Goal: Task Accomplishment & Management: Use online tool/utility

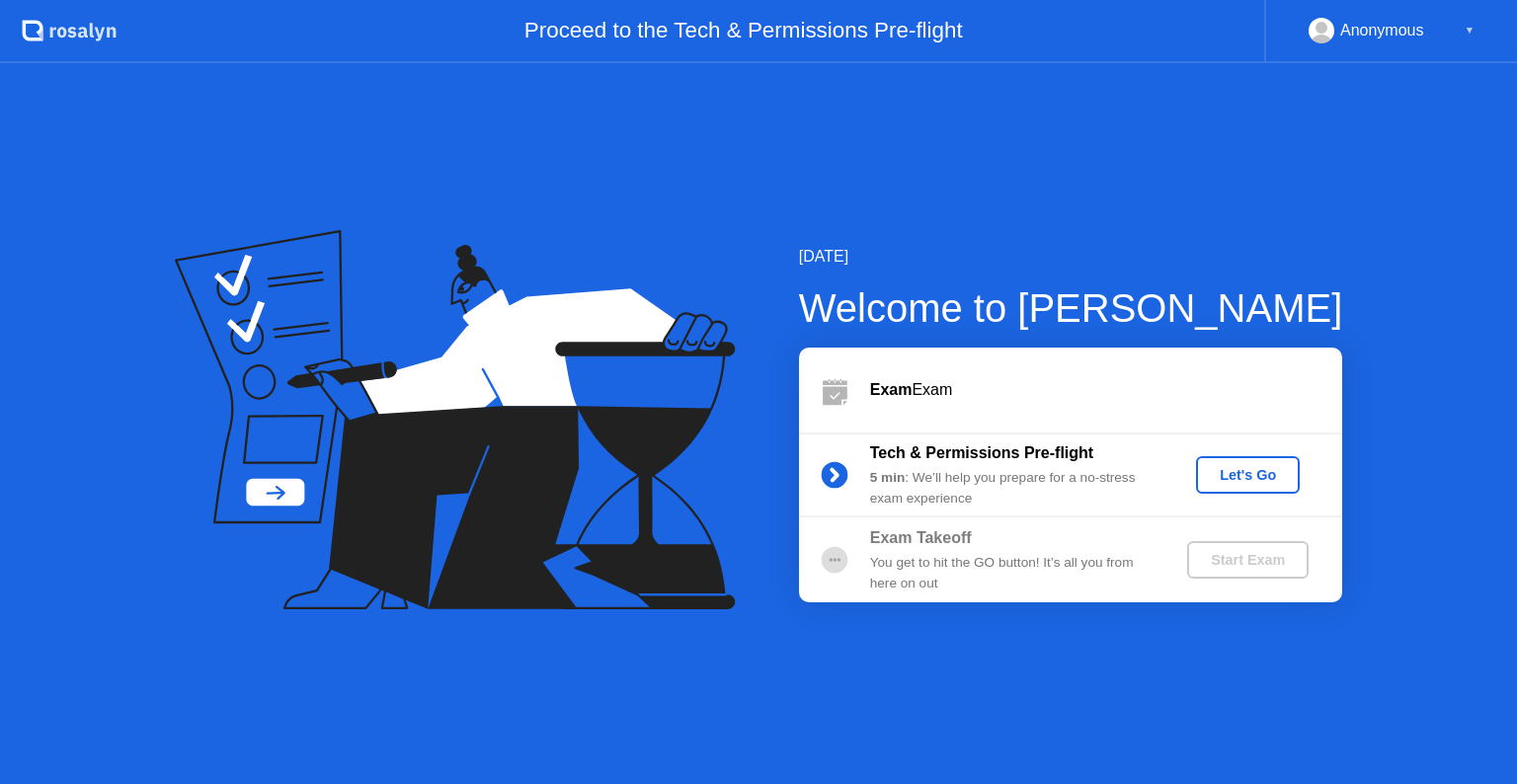
click at [1233, 478] on div "Let's Go" at bounding box center [1248, 475] width 88 height 16
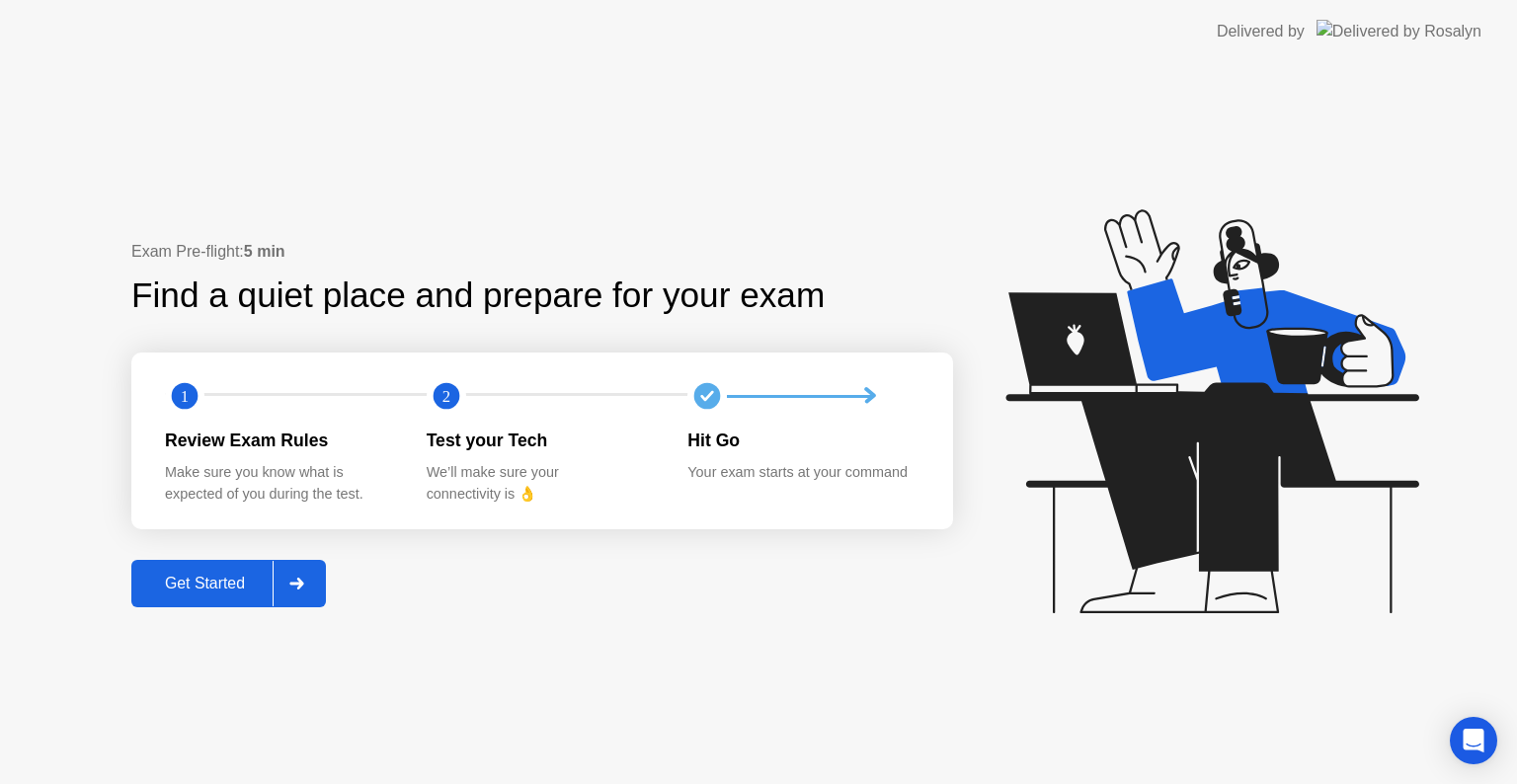
click at [253, 605] on button "Get Started" at bounding box center [228, 584] width 195 height 48
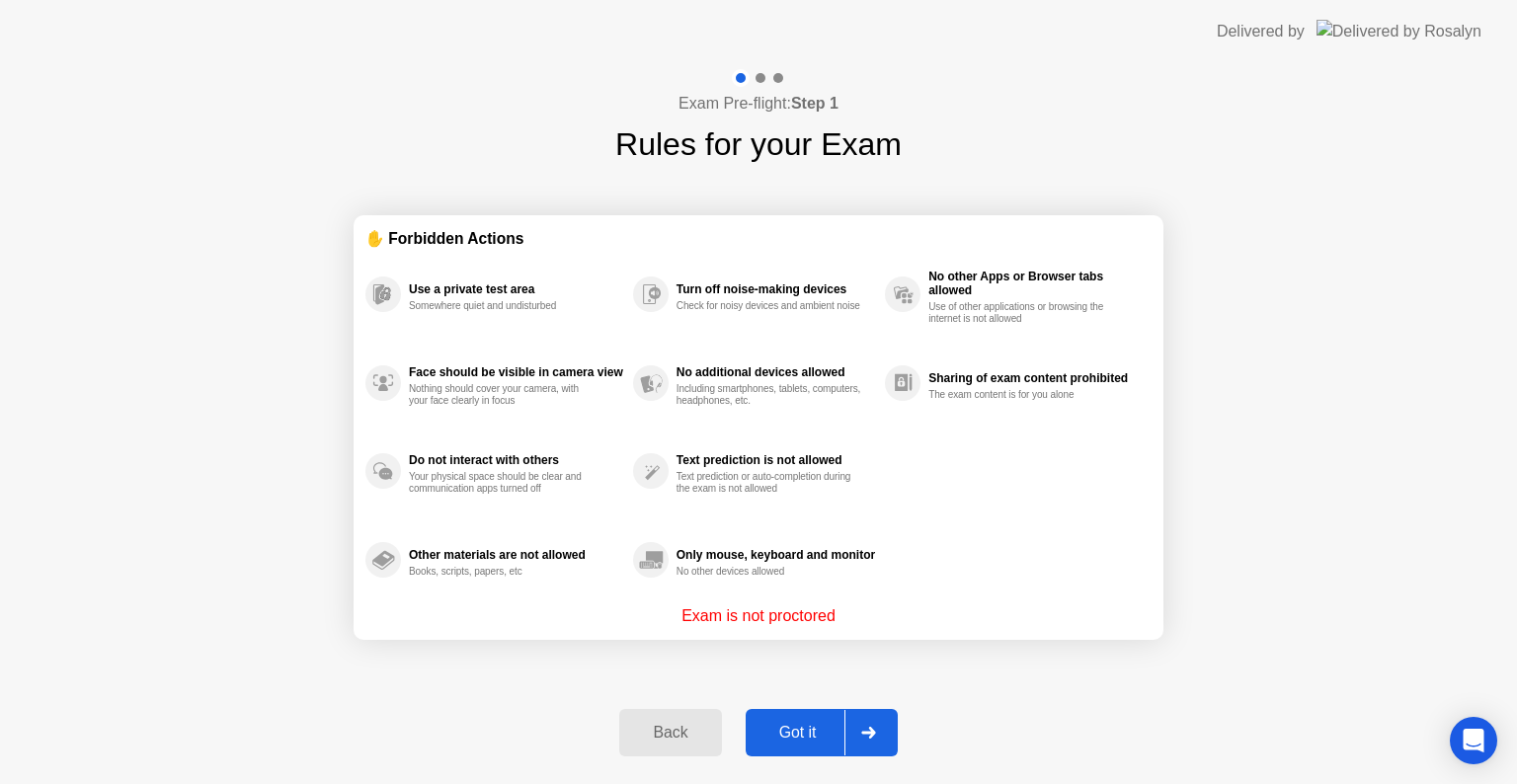
click at [808, 741] on div "Got it" at bounding box center [798, 732] width 93 height 18
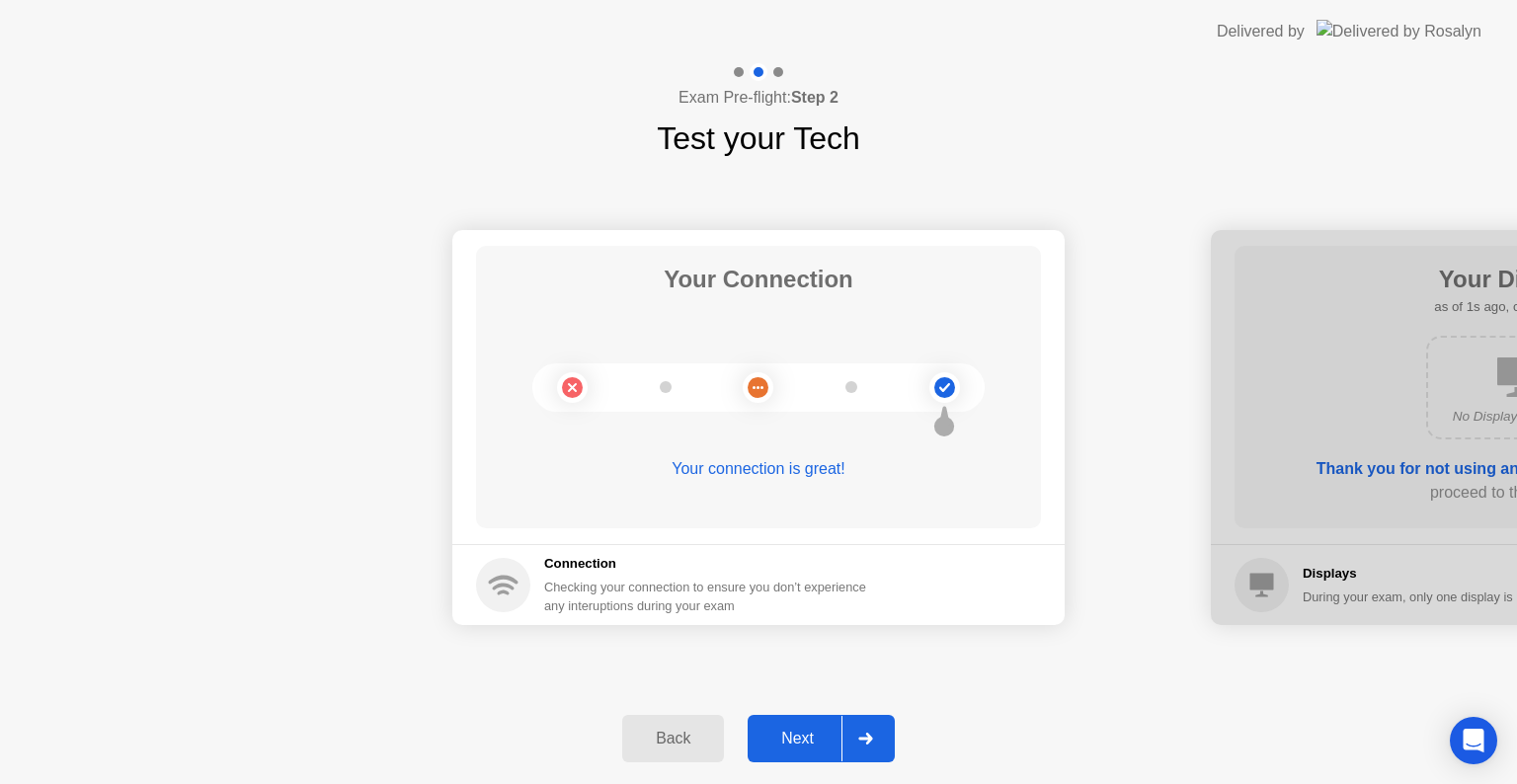
click at [808, 738] on div "Next" at bounding box center [797, 738] width 88 height 18
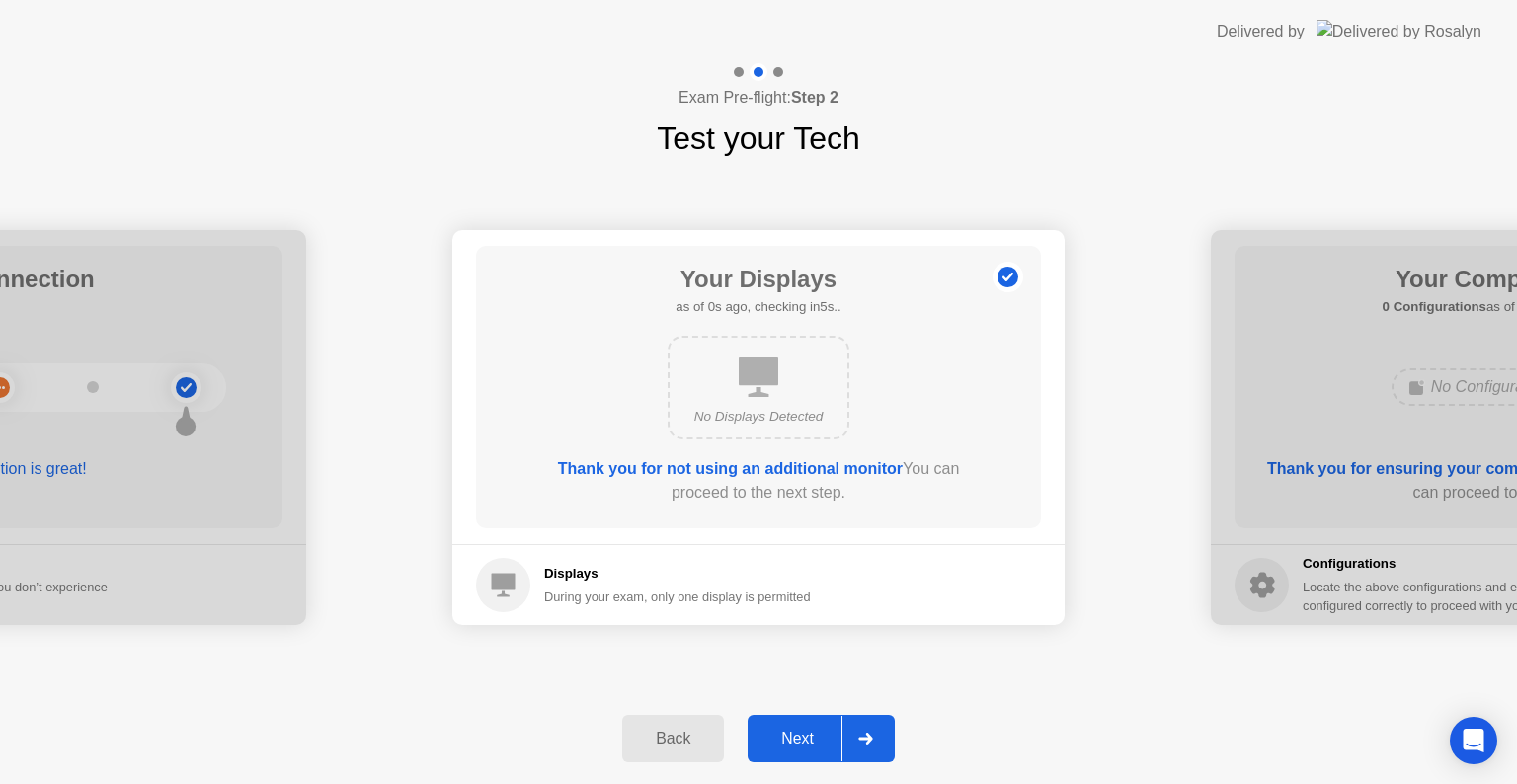
click at [808, 738] on div "Next" at bounding box center [797, 738] width 88 height 18
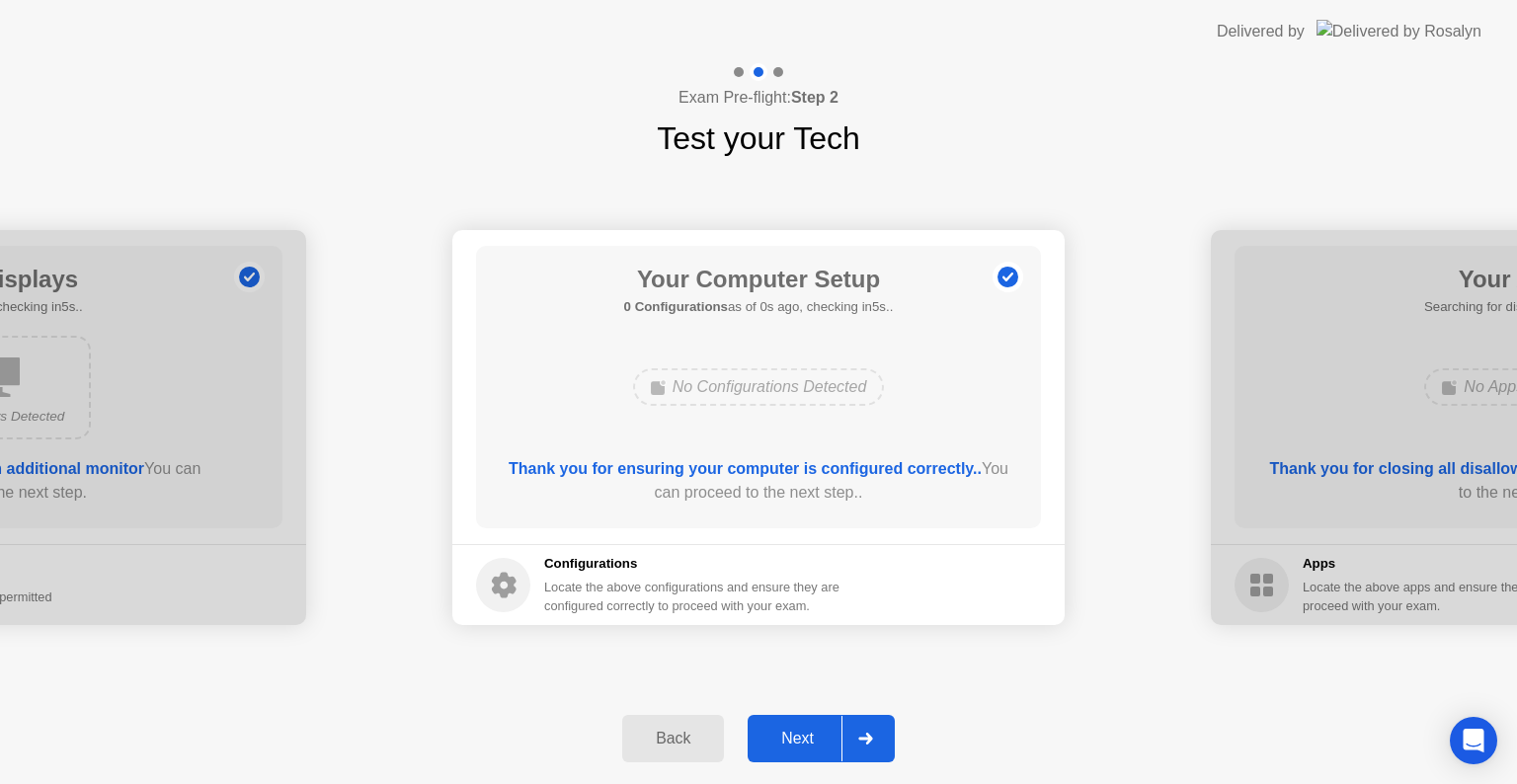
click at [808, 738] on div "Next" at bounding box center [797, 738] width 88 height 18
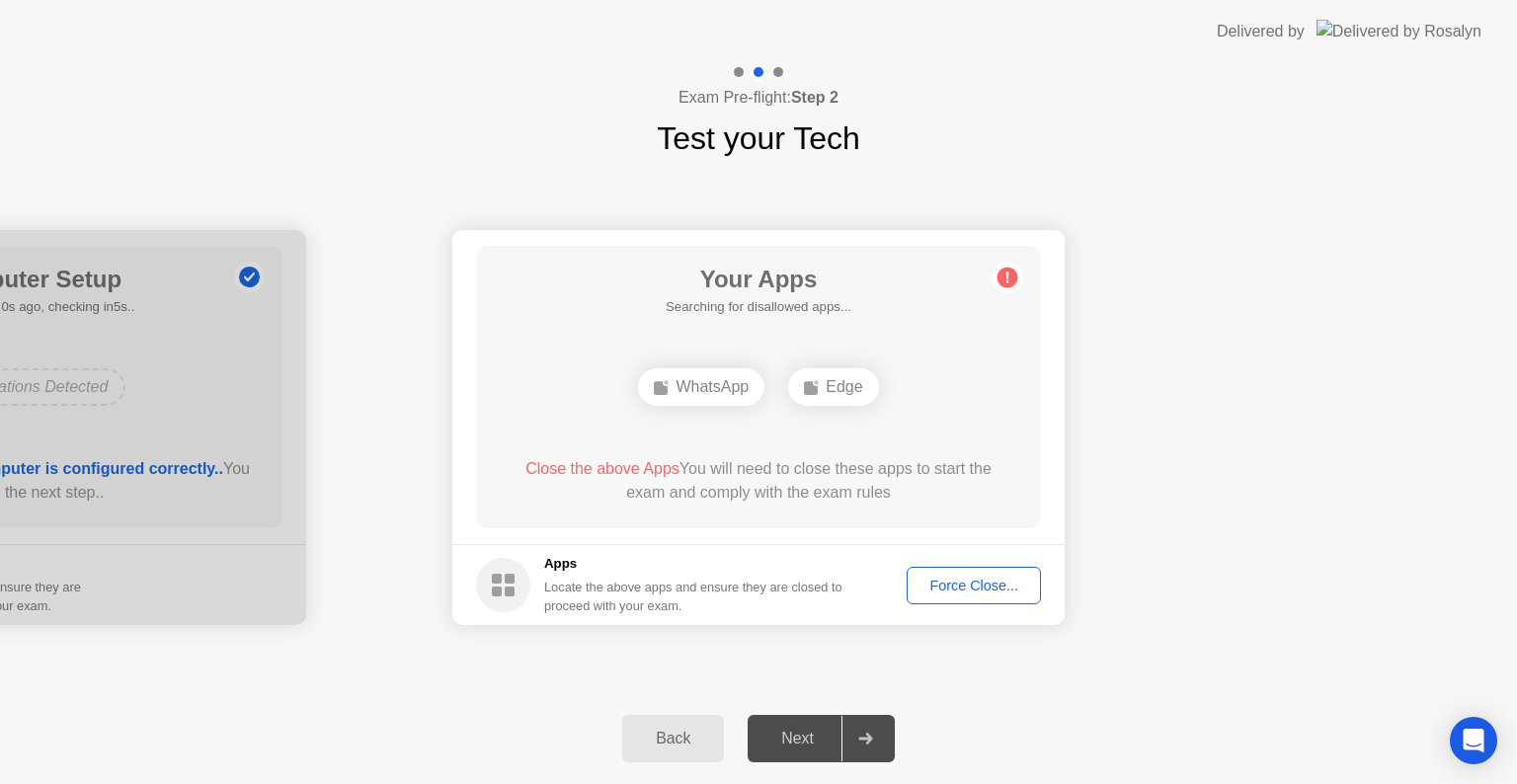
click at [974, 580] on div "Force Close..." at bounding box center [973, 586] width 120 height 16
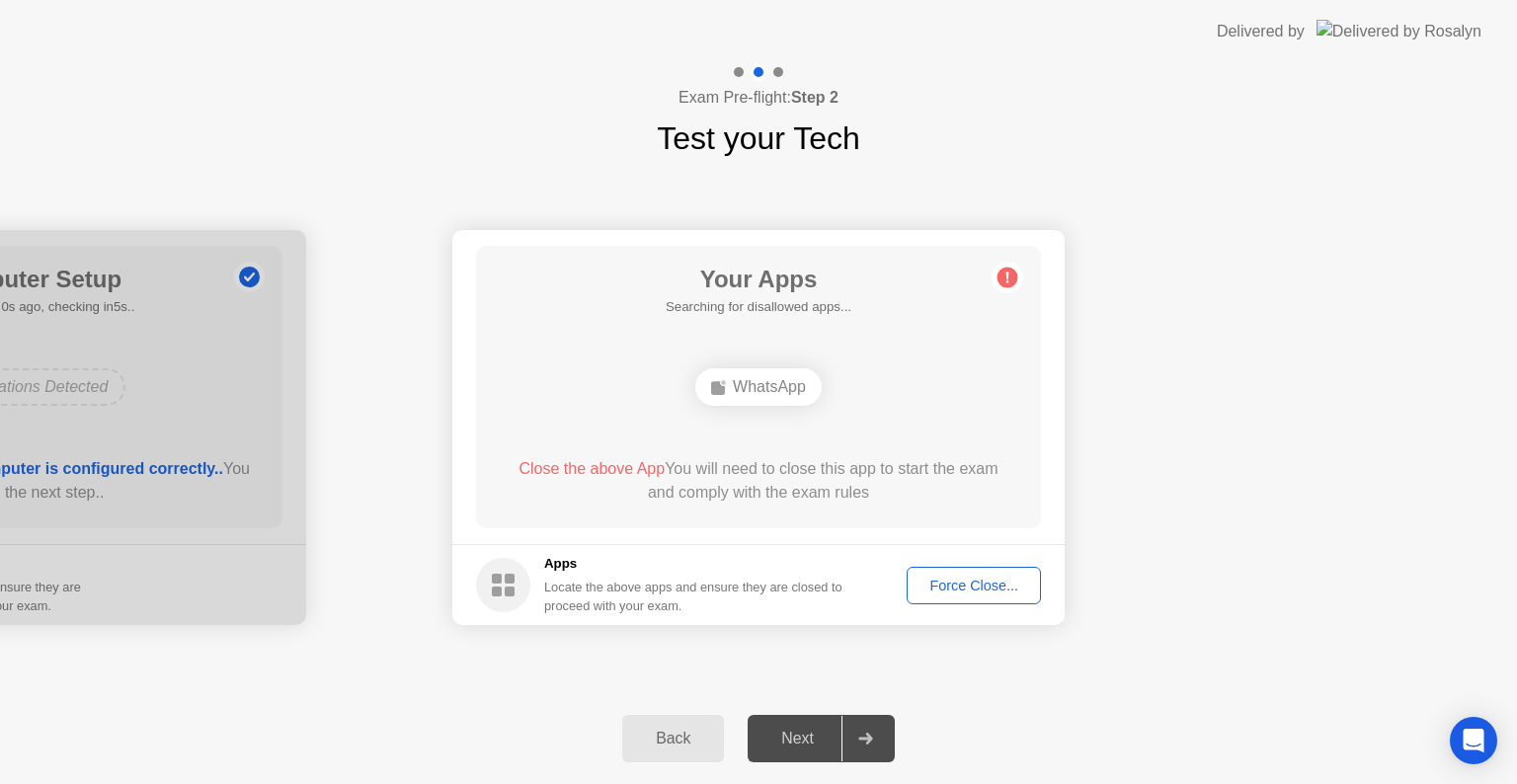
click at [683, 735] on div "Back" at bounding box center [673, 738] width 90 height 18
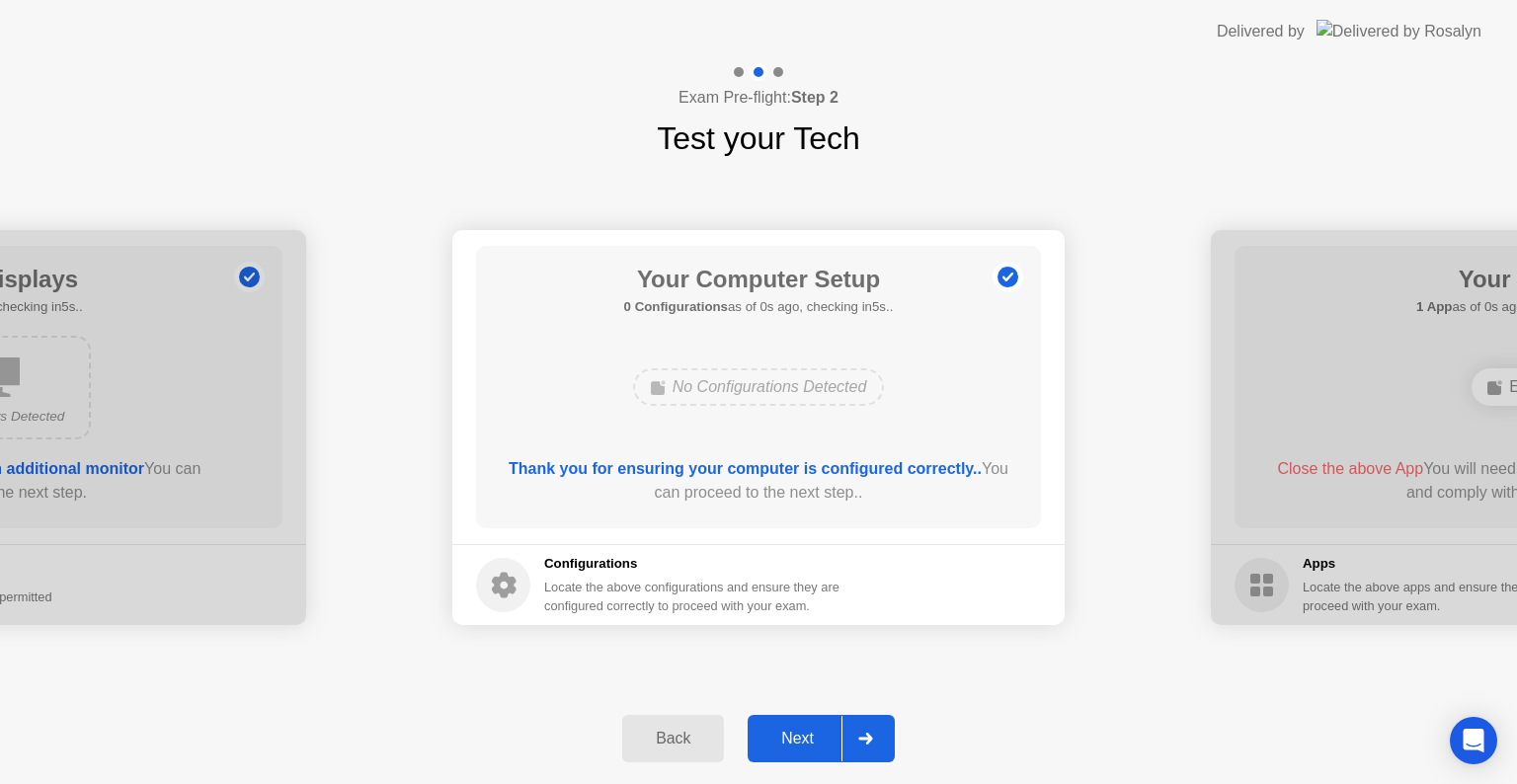
click at [799, 735] on div "Next" at bounding box center [797, 738] width 88 height 18
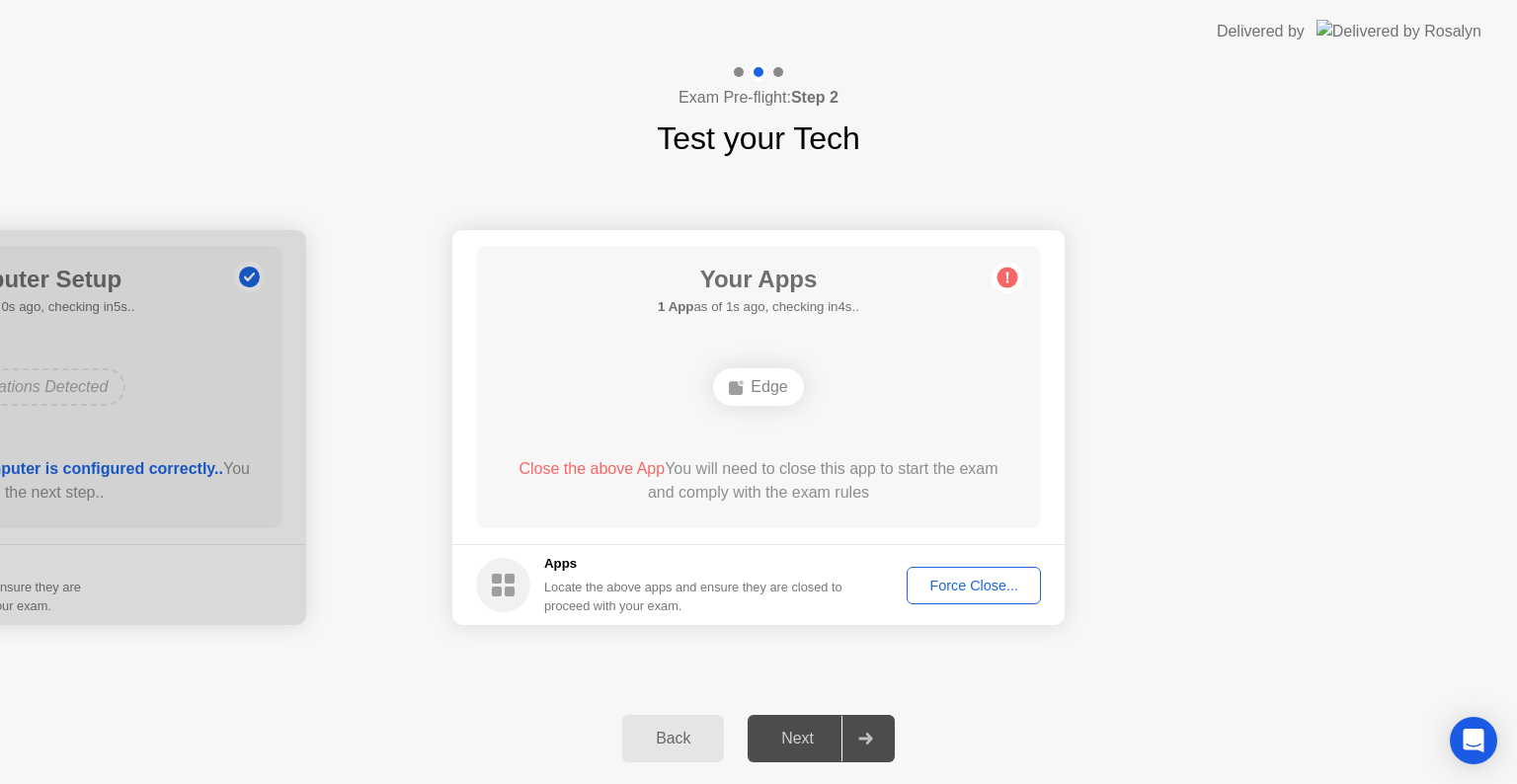
click at [929, 581] on div "Force Close..." at bounding box center [973, 586] width 120 height 16
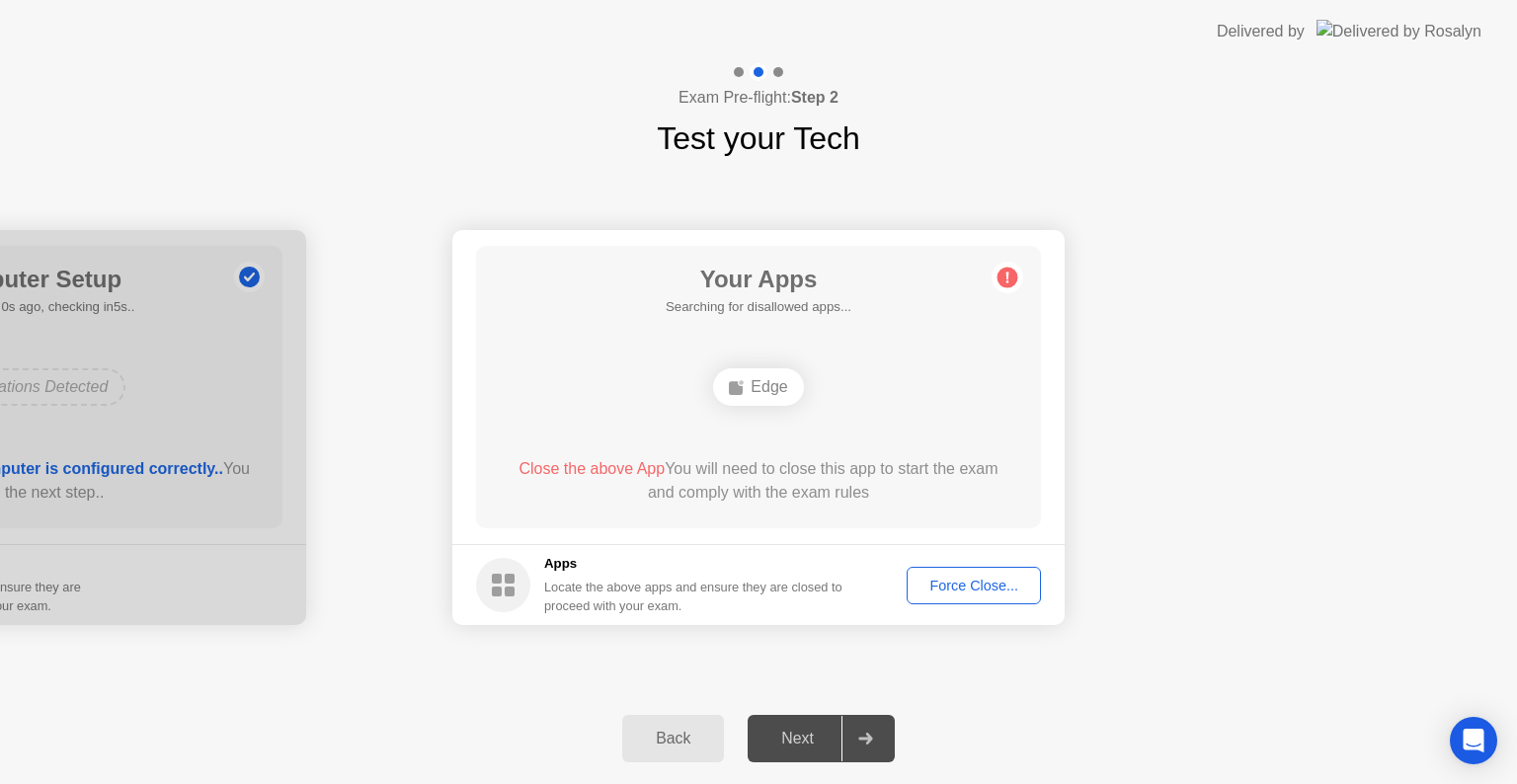
click at [693, 730] on div "Back" at bounding box center [673, 738] width 90 height 18
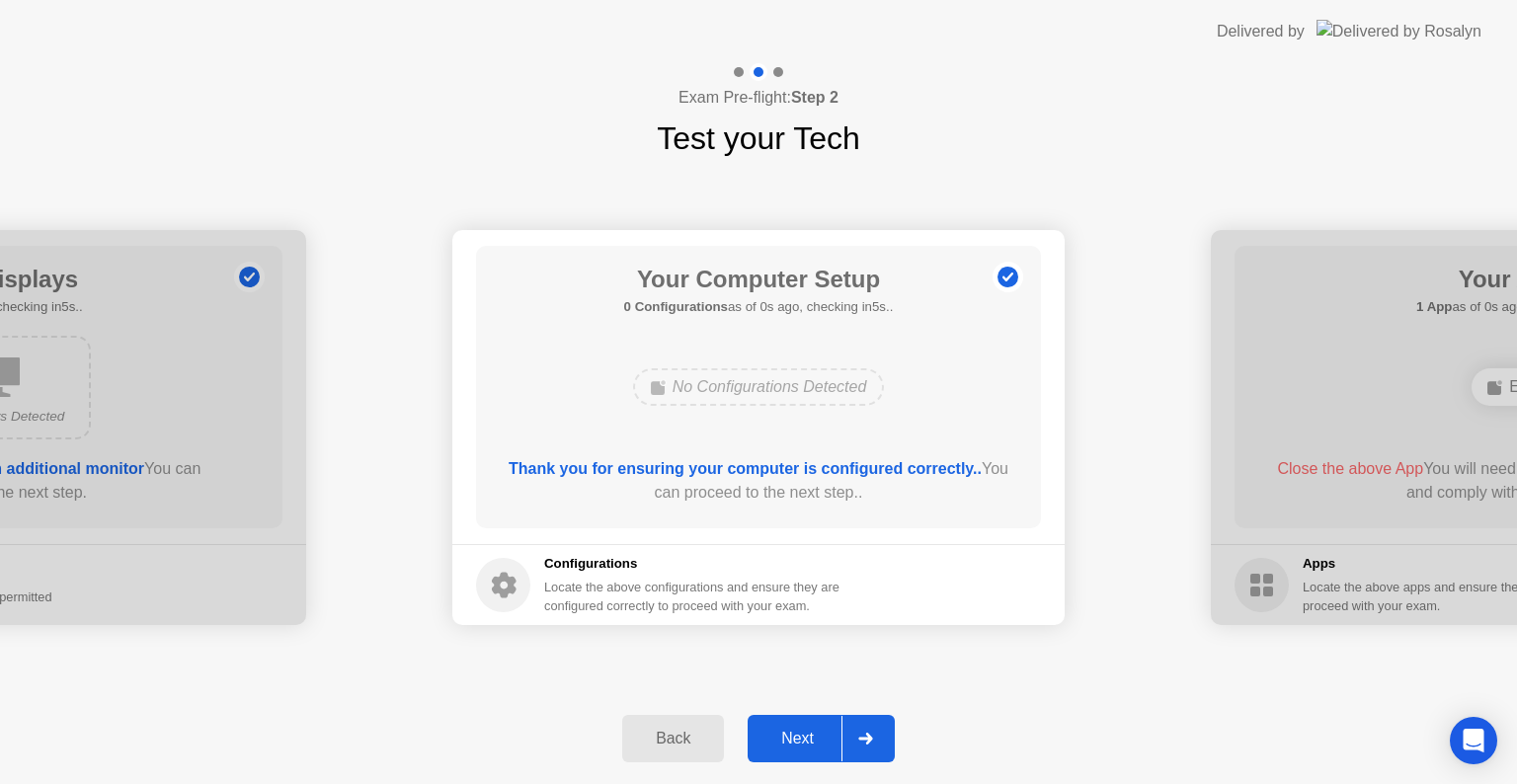
click at [801, 721] on button "Next" at bounding box center [821, 738] width 147 height 48
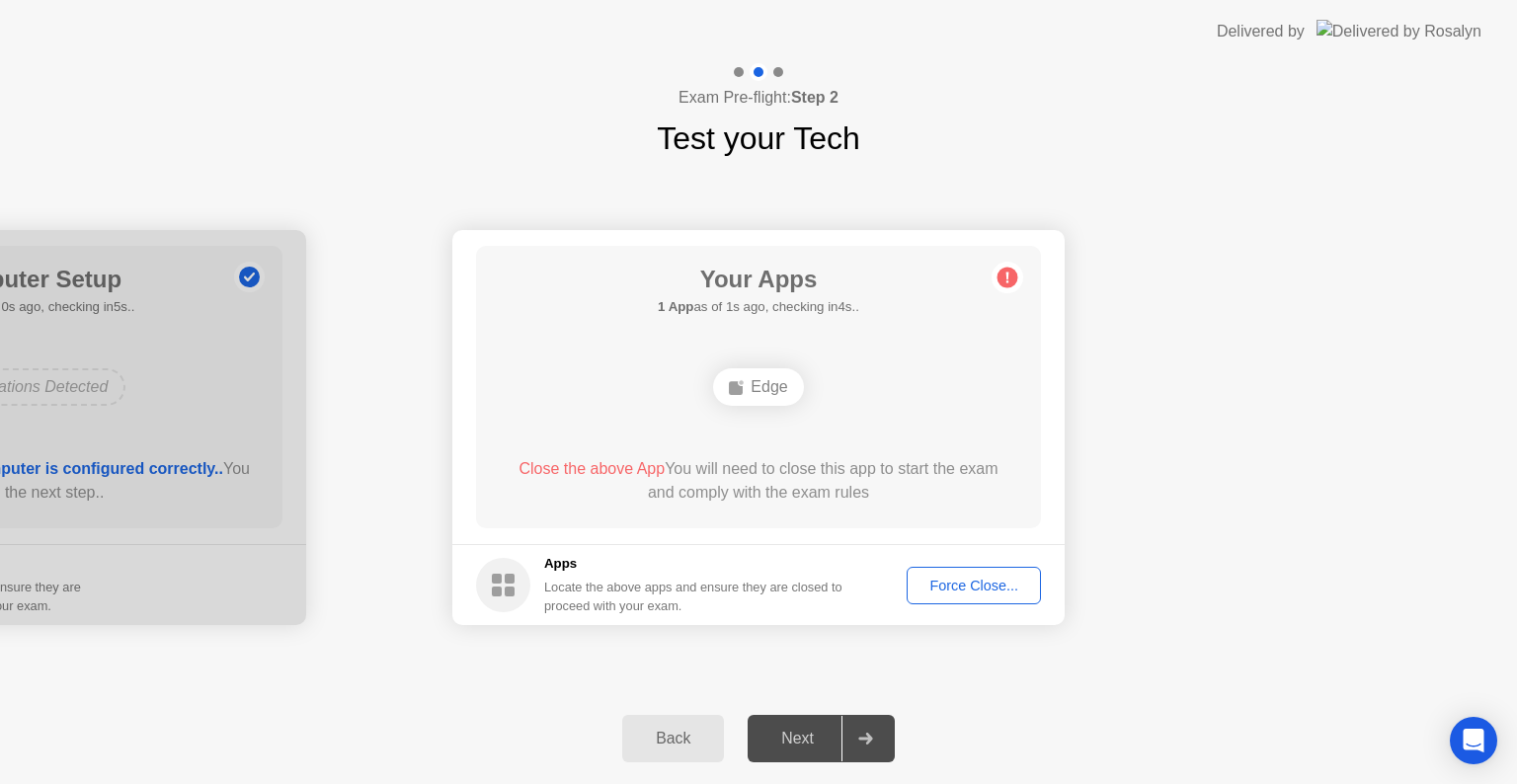
click at [976, 588] on div "Force Close..." at bounding box center [973, 586] width 120 height 16
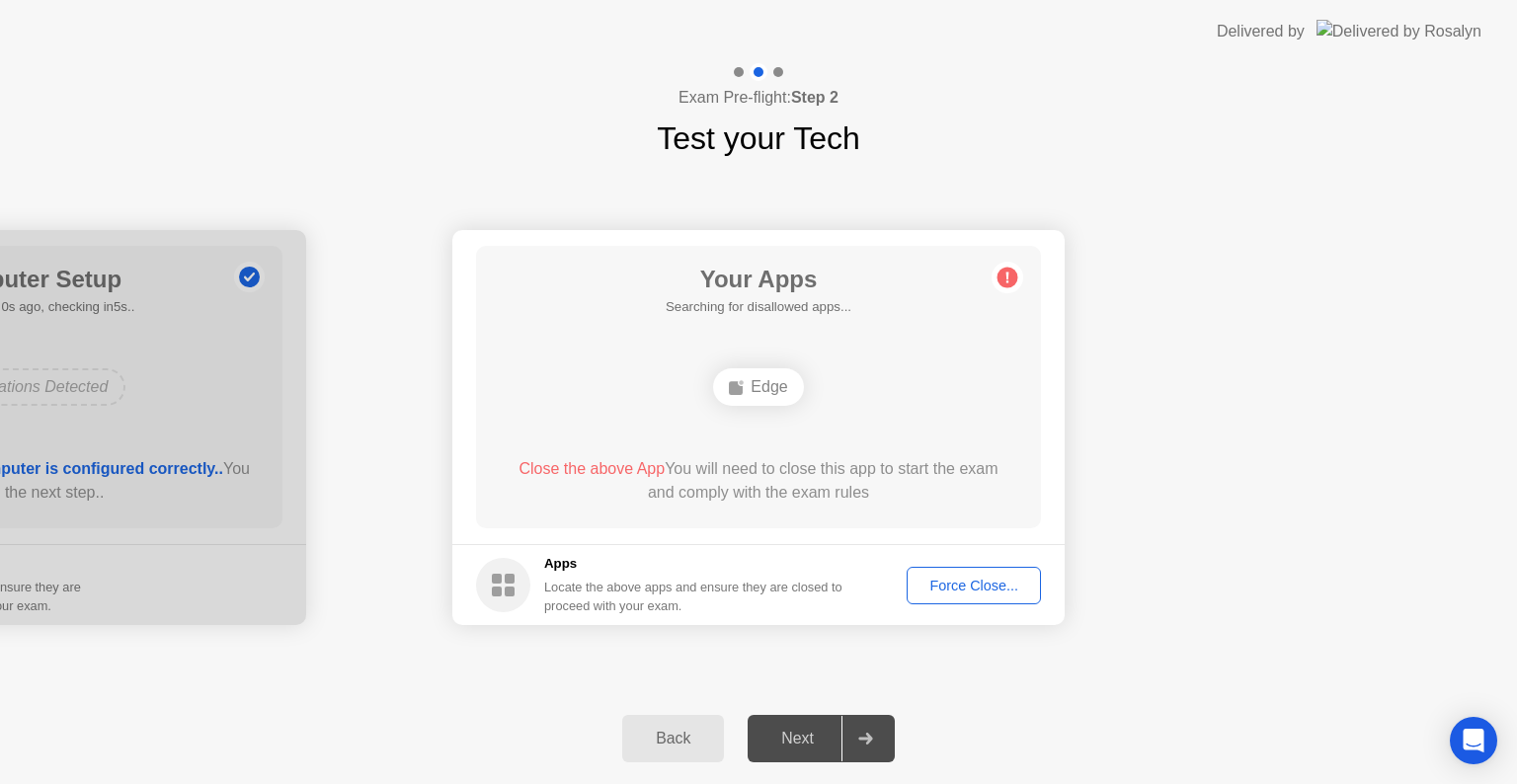
click at [957, 578] on div "Force Close..." at bounding box center [973, 586] width 120 height 16
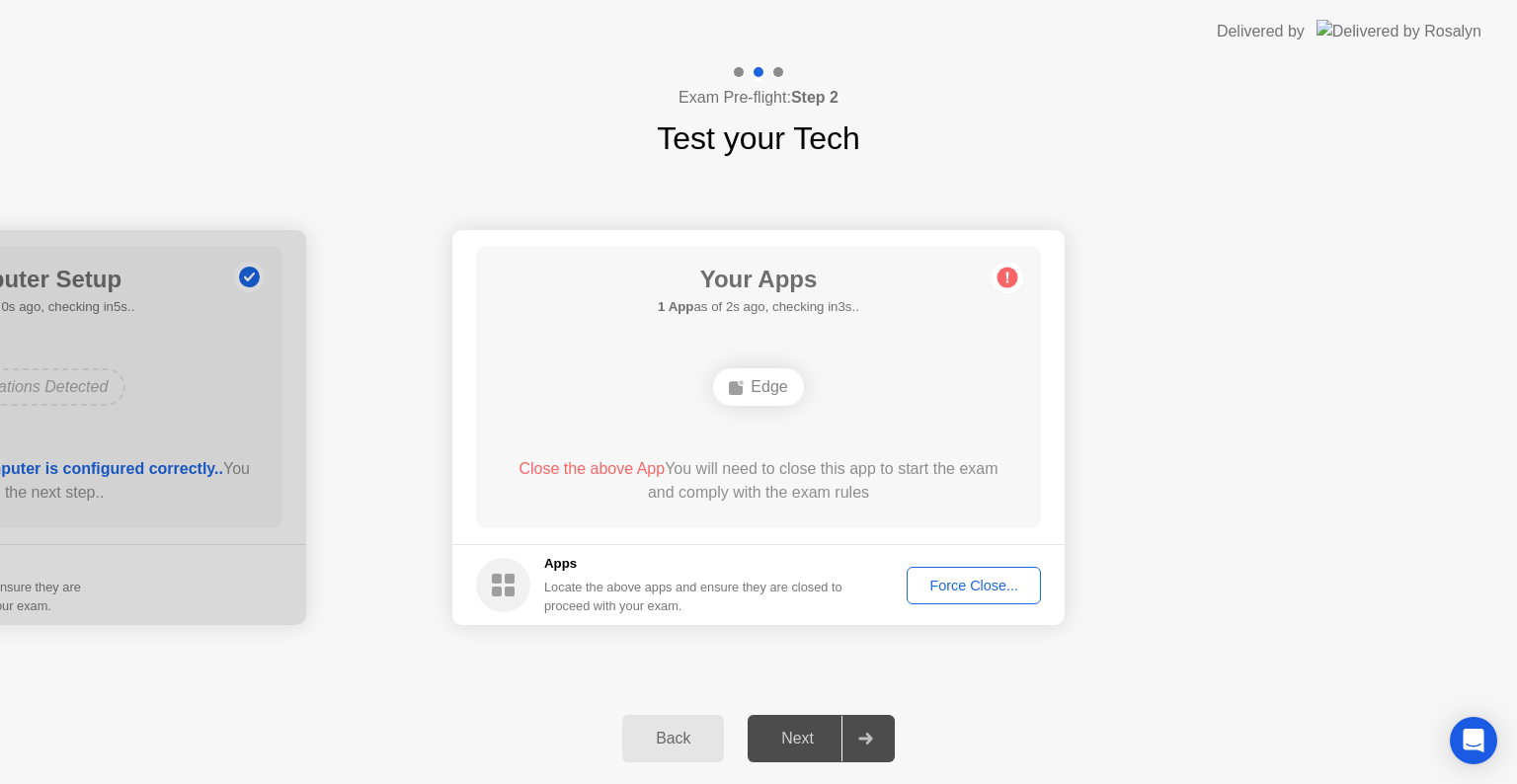
click at [690, 759] on button "Back" at bounding box center [673, 738] width 101 height 48
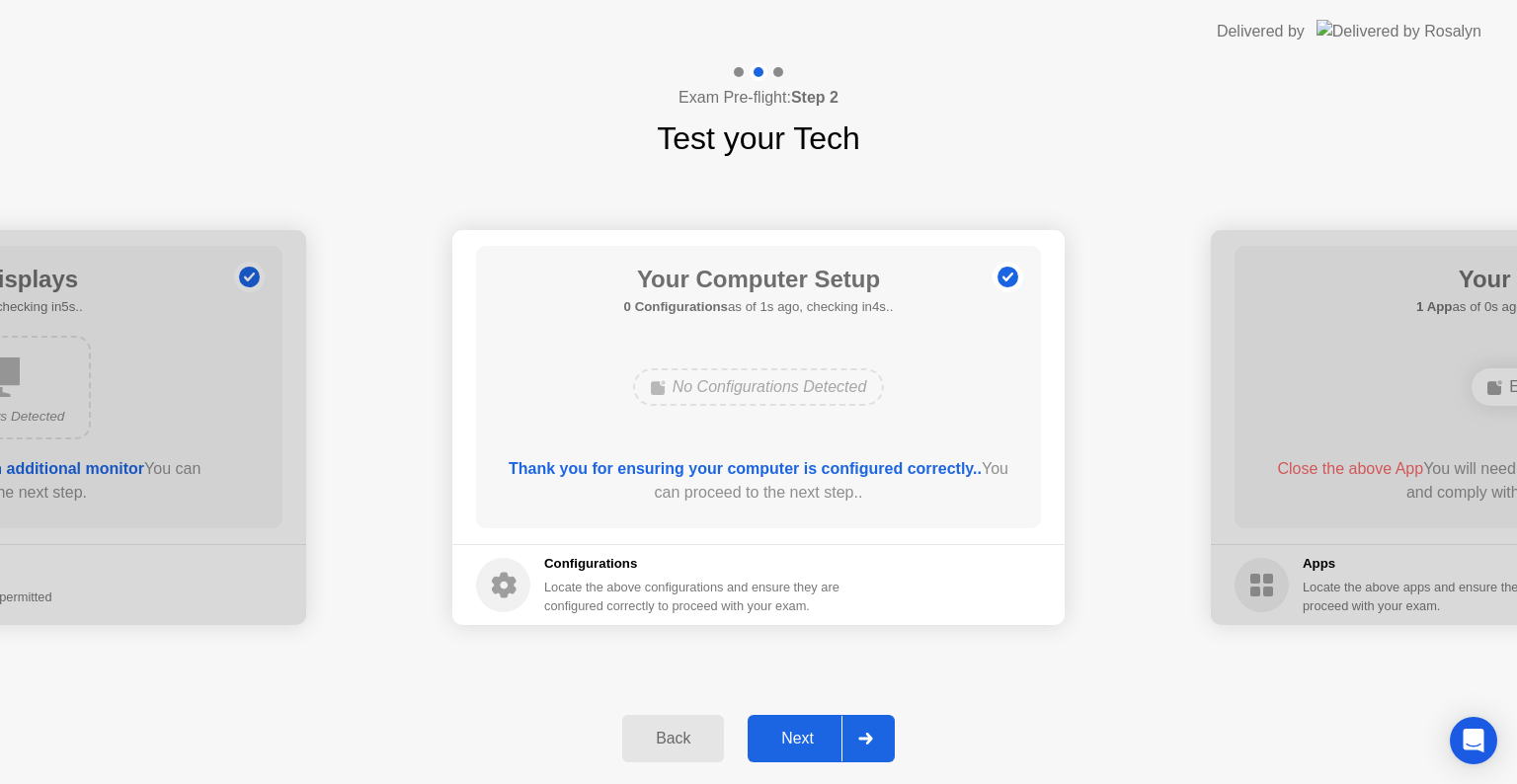
click at [808, 746] on div "Next" at bounding box center [797, 738] width 88 height 18
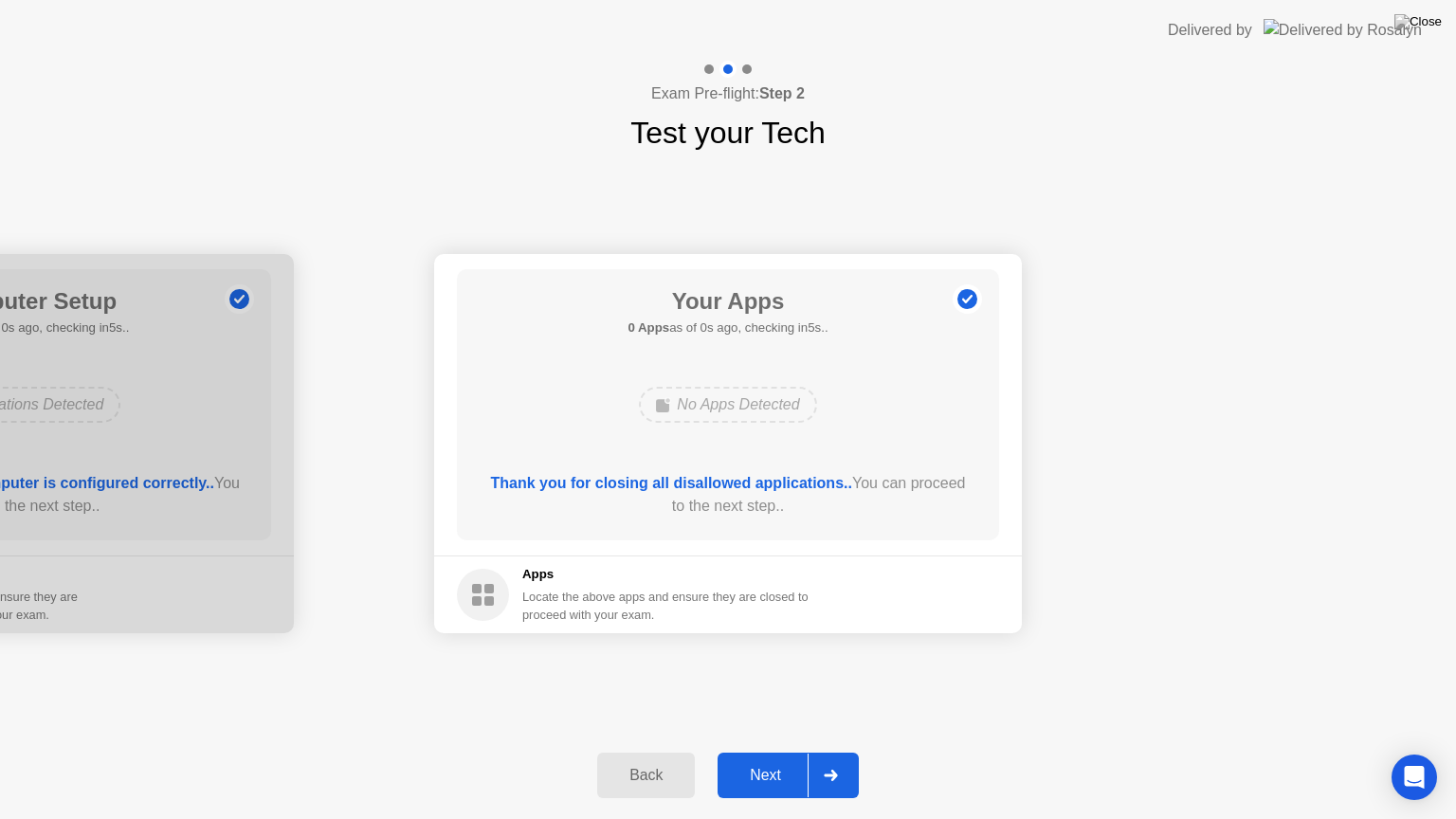
click at [886, 751] on div "Back Next" at bounding box center [728, 775] width 1456 height 88
click at [774, 751] on div "Next" at bounding box center [765, 775] width 85 height 17
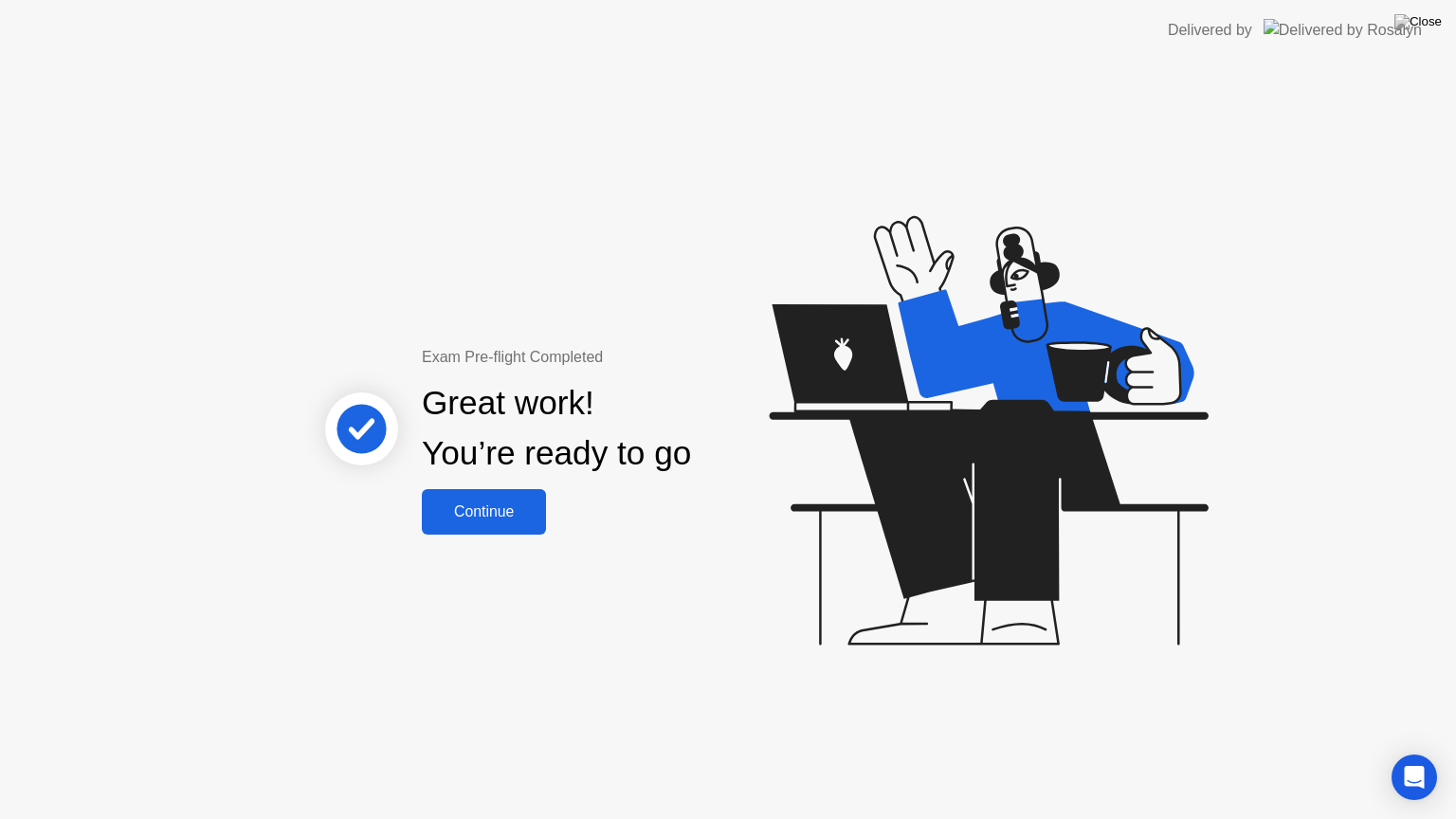
click at [500, 504] on div "Continue" at bounding box center [484, 511] width 112 height 17
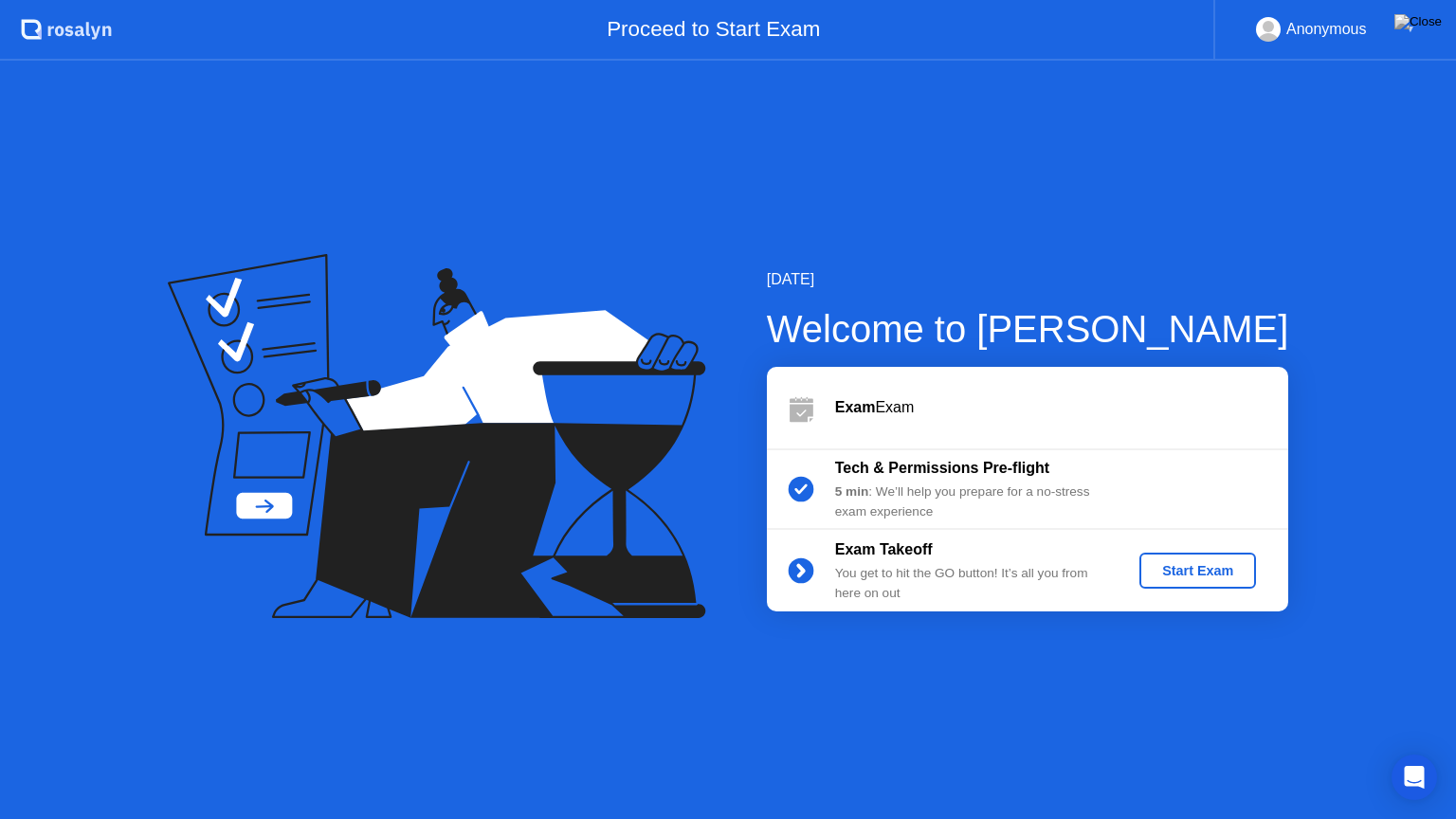
click at [1197, 578] on div "Start Exam" at bounding box center [1198, 570] width 101 height 15
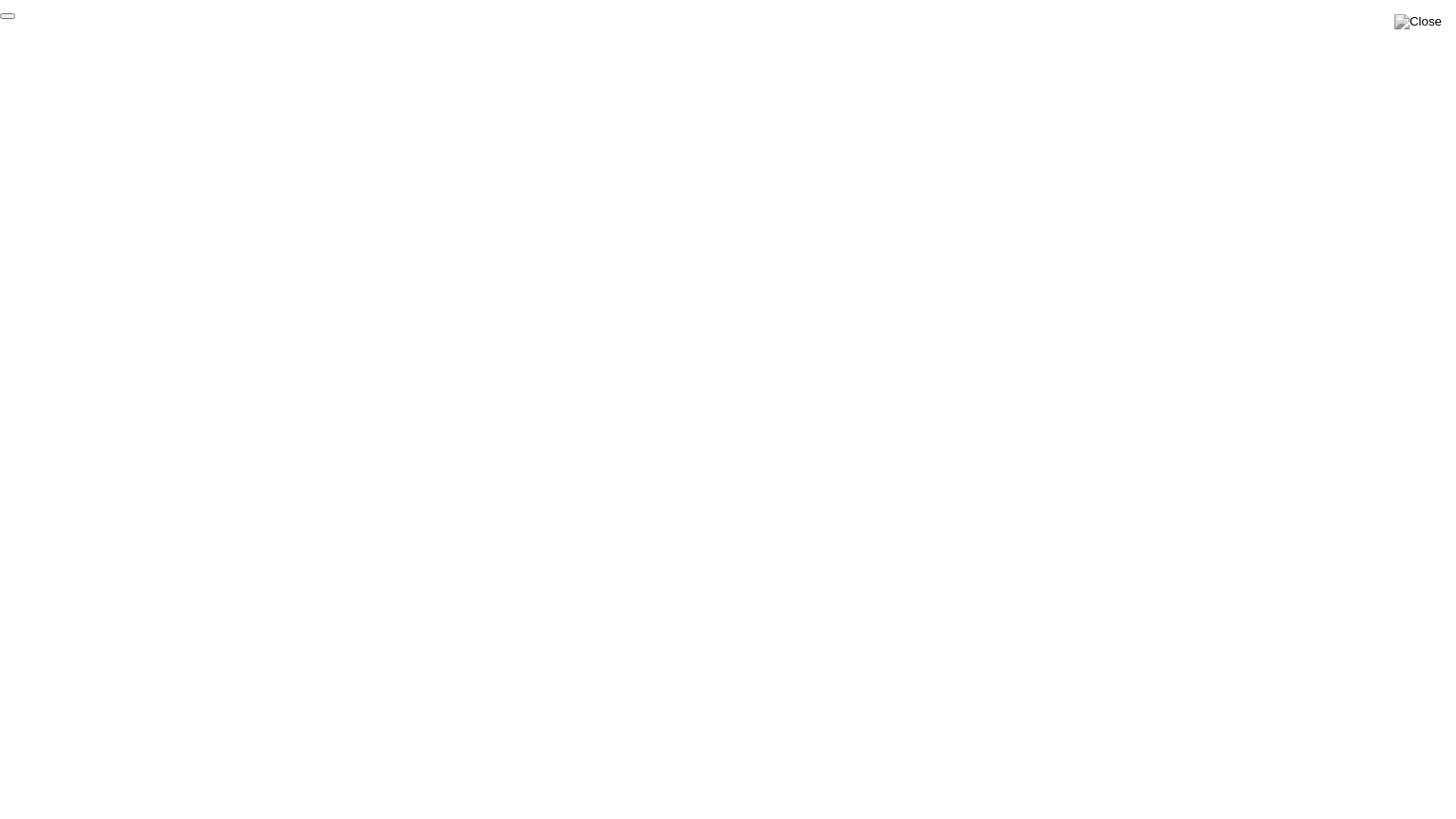
click div "End Proctoring Session"
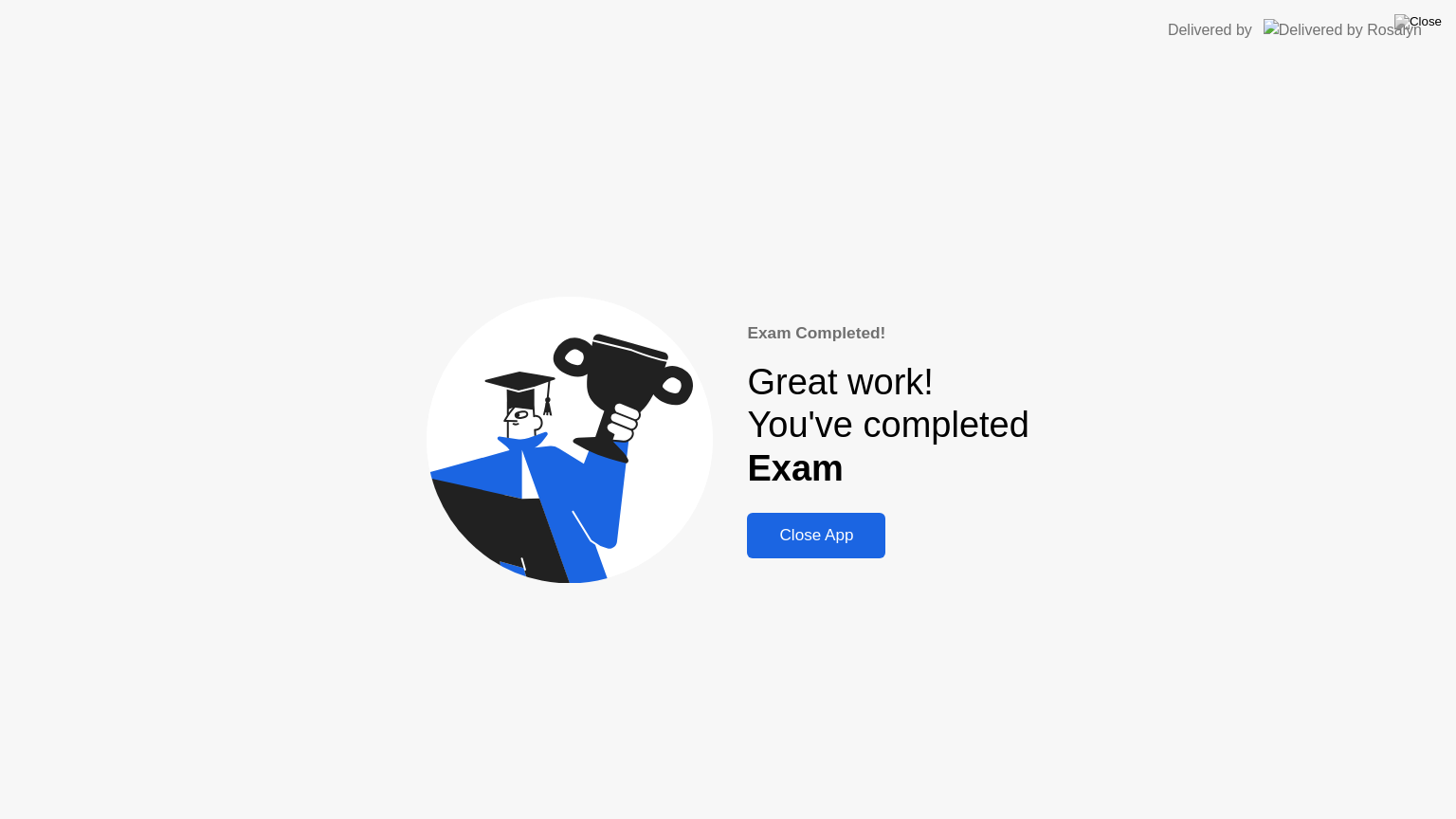
click at [822, 530] on div "Close App" at bounding box center [816, 535] width 127 height 19
